Goal: Use online tool/utility: Utilize a website feature to perform a specific function

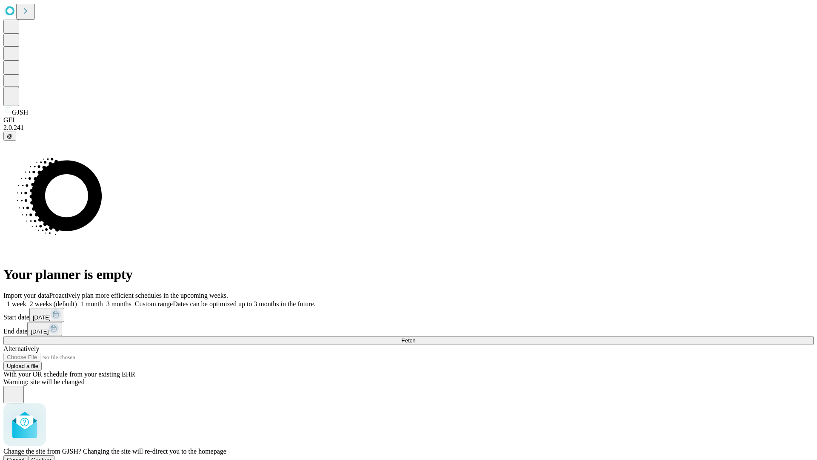
click at [52, 456] on span "Confirm" at bounding box center [42, 459] width 20 height 6
click at [103, 300] on label "1 month" at bounding box center [90, 303] width 26 height 7
click at [415, 337] on span "Fetch" at bounding box center [408, 340] width 14 height 6
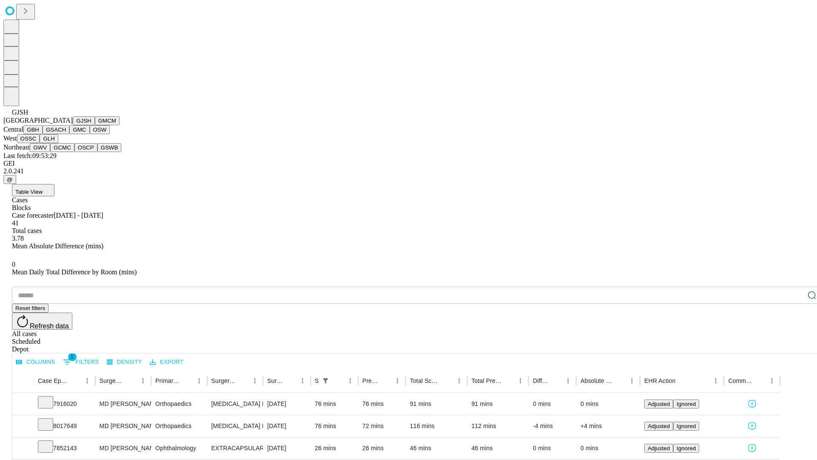
click at [95, 125] on button "GMCM" at bounding box center [107, 120] width 25 height 9
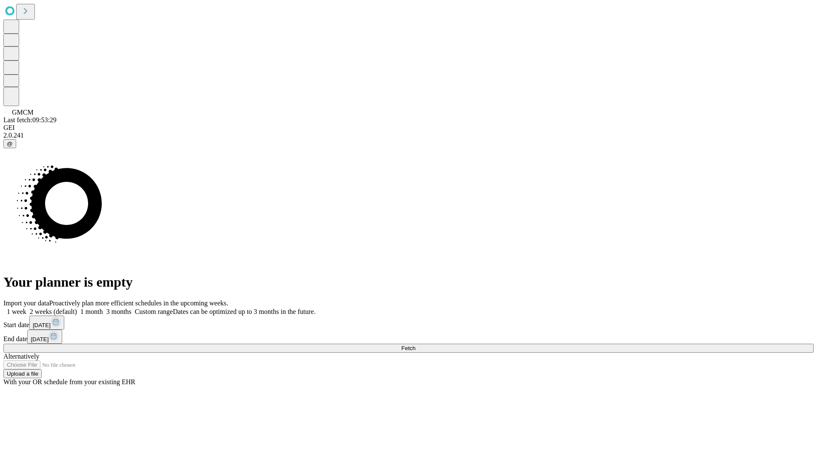
click at [415, 345] on span "Fetch" at bounding box center [408, 348] width 14 height 6
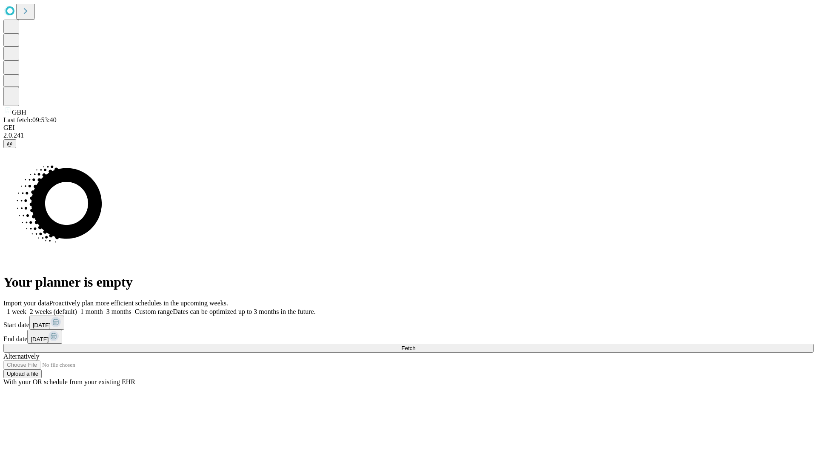
click at [103, 308] on label "1 month" at bounding box center [90, 311] width 26 height 7
click at [415, 345] on span "Fetch" at bounding box center [408, 348] width 14 height 6
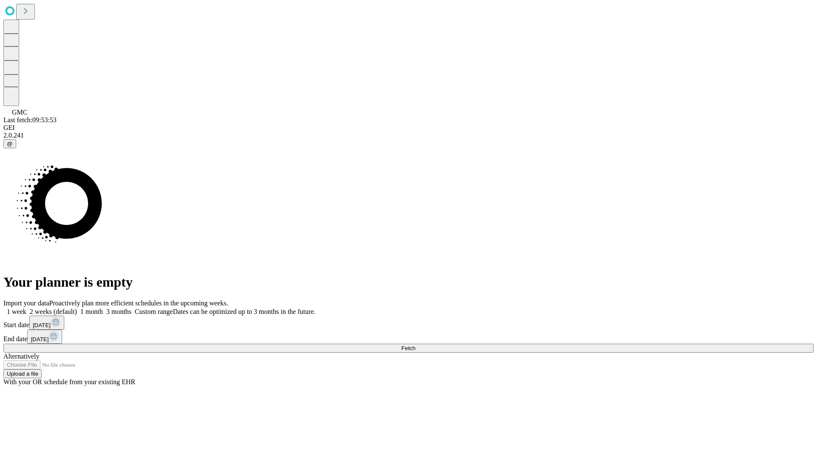
click at [415, 345] on span "Fetch" at bounding box center [408, 348] width 14 height 6
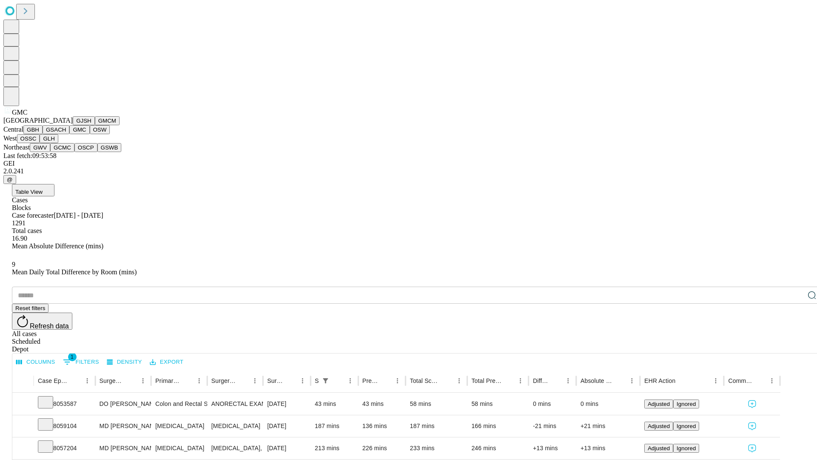
click at [90, 134] on button "OSW" at bounding box center [100, 129] width 20 height 9
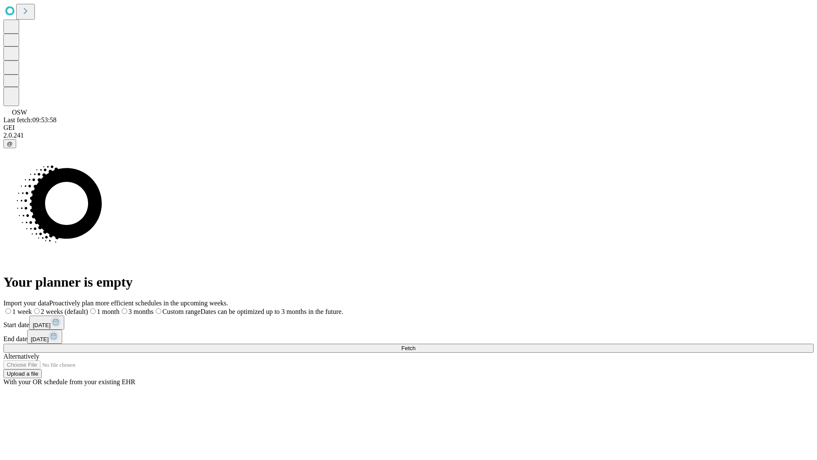
click at [120, 308] on label "1 month" at bounding box center [104, 311] width 32 height 7
click at [415, 345] on span "Fetch" at bounding box center [408, 348] width 14 height 6
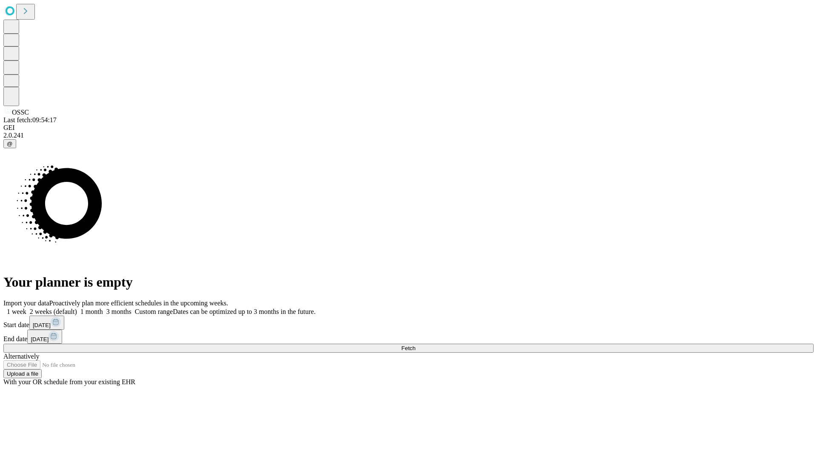
click at [415, 345] on span "Fetch" at bounding box center [408, 348] width 14 height 6
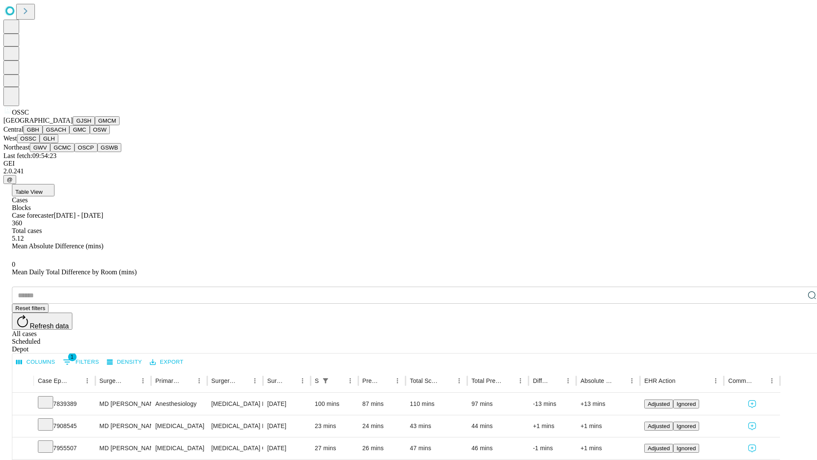
click at [58, 143] on button "GLH" at bounding box center [49, 138] width 18 height 9
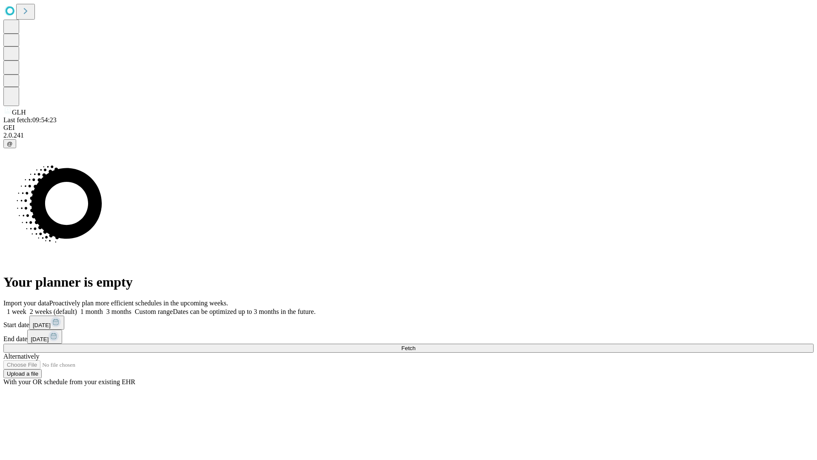
click at [103, 308] on label "1 month" at bounding box center [90, 311] width 26 height 7
click at [415, 345] on span "Fetch" at bounding box center [408, 348] width 14 height 6
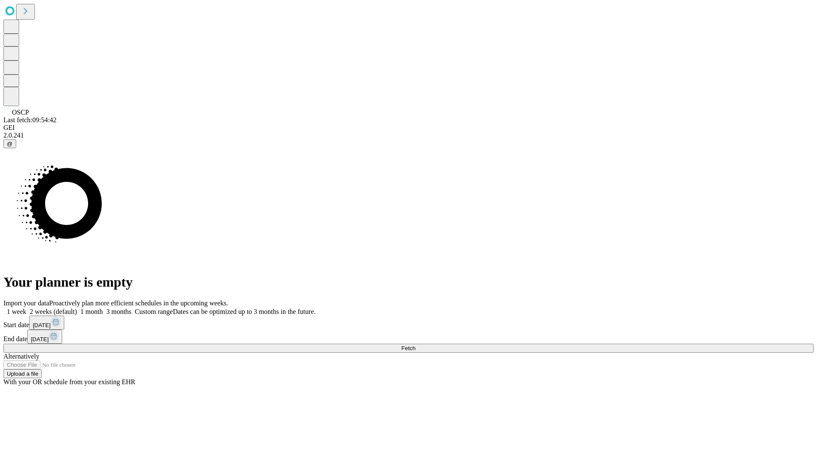
click at [415, 345] on span "Fetch" at bounding box center [408, 348] width 14 height 6
